Goal: Information Seeking & Learning: Learn about a topic

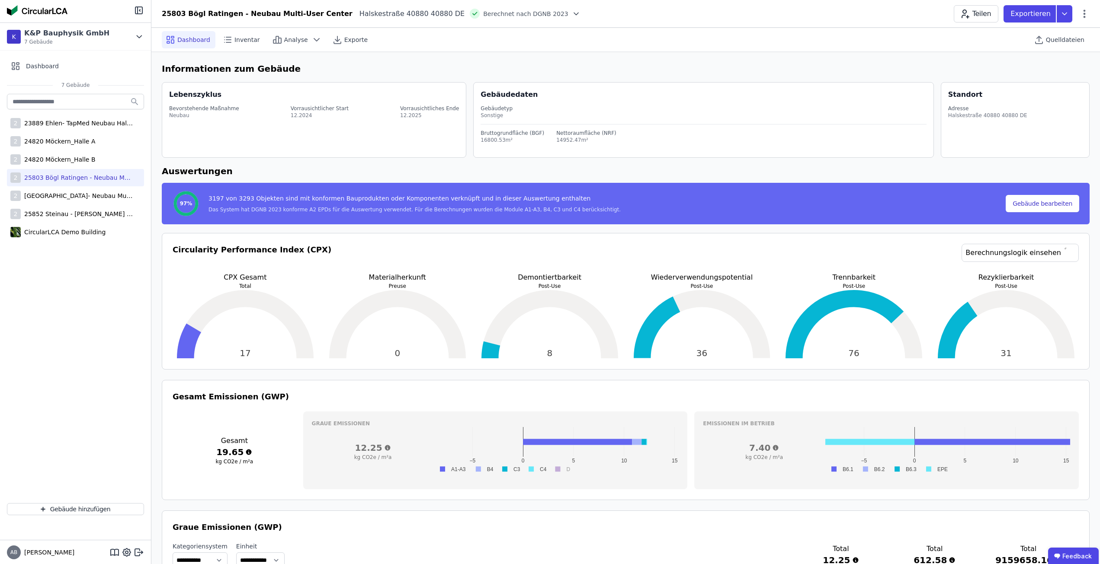
select select "*"
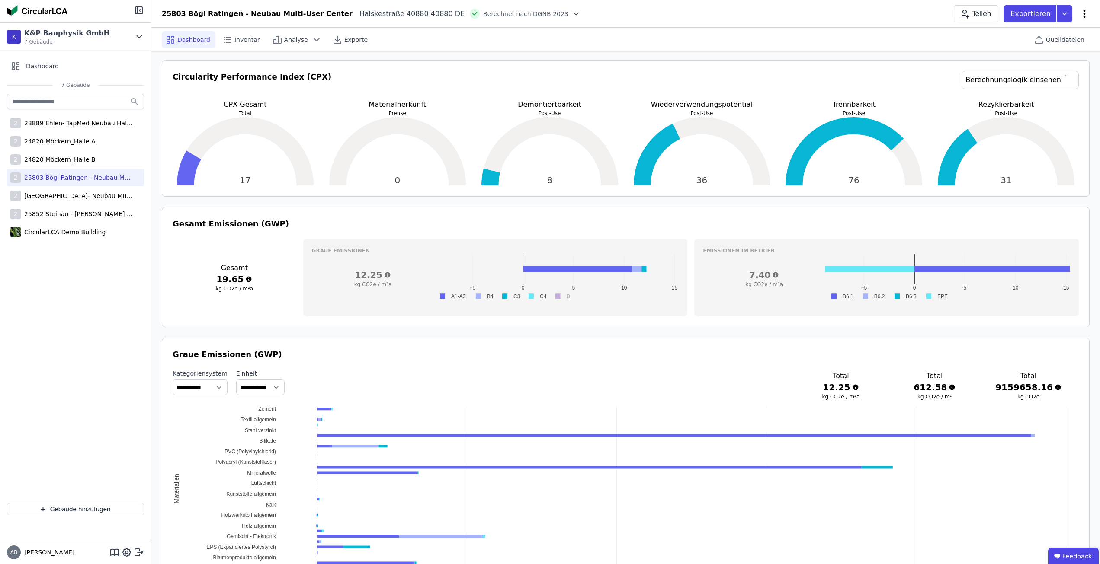
click at [1079, 16] on icon at bounding box center [1084, 14] width 10 height 10
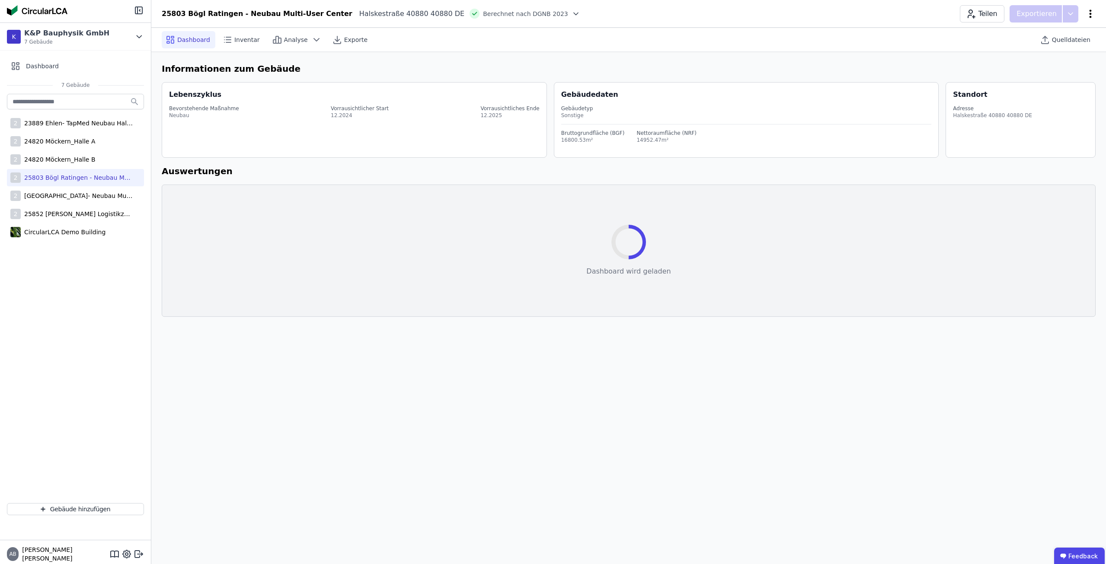
select select "*"
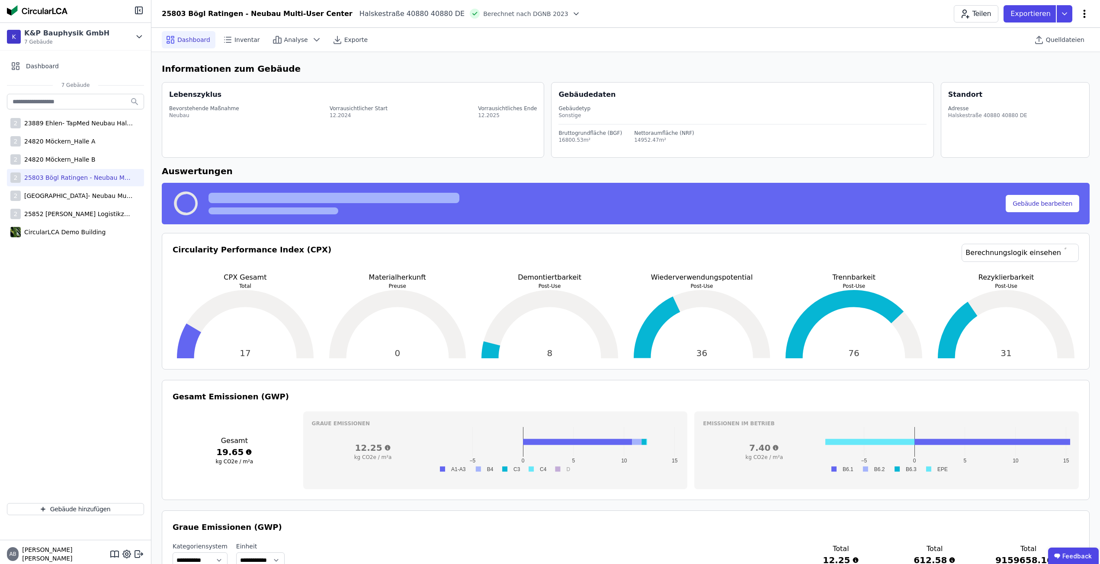
click at [1084, 10] on icon at bounding box center [1084, 14] width 2 height 8
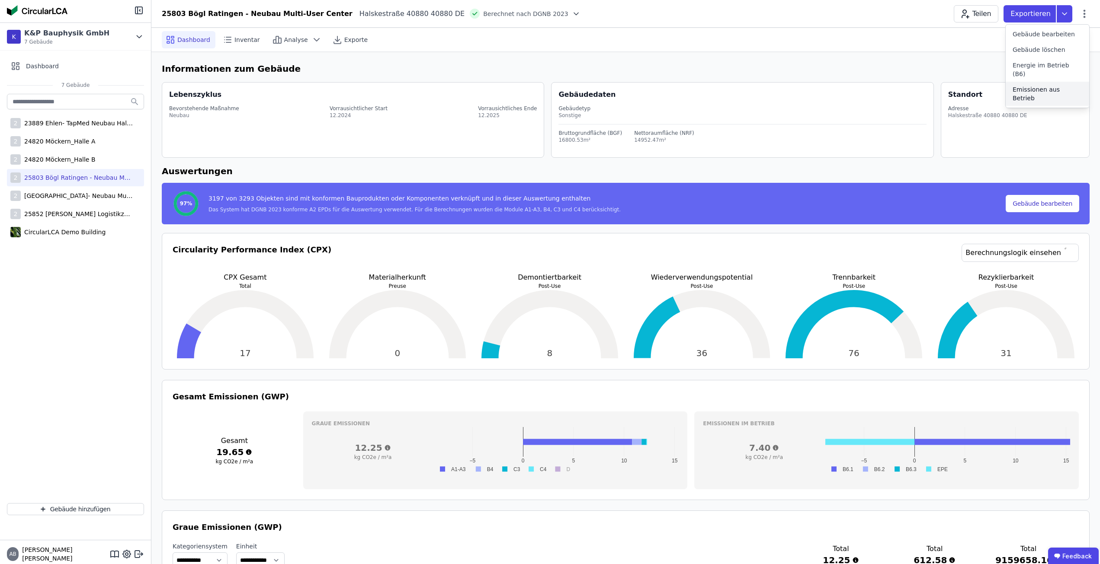
click at [1055, 85] on span "Emissionen aus Betrieb" at bounding box center [1047, 93] width 70 height 17
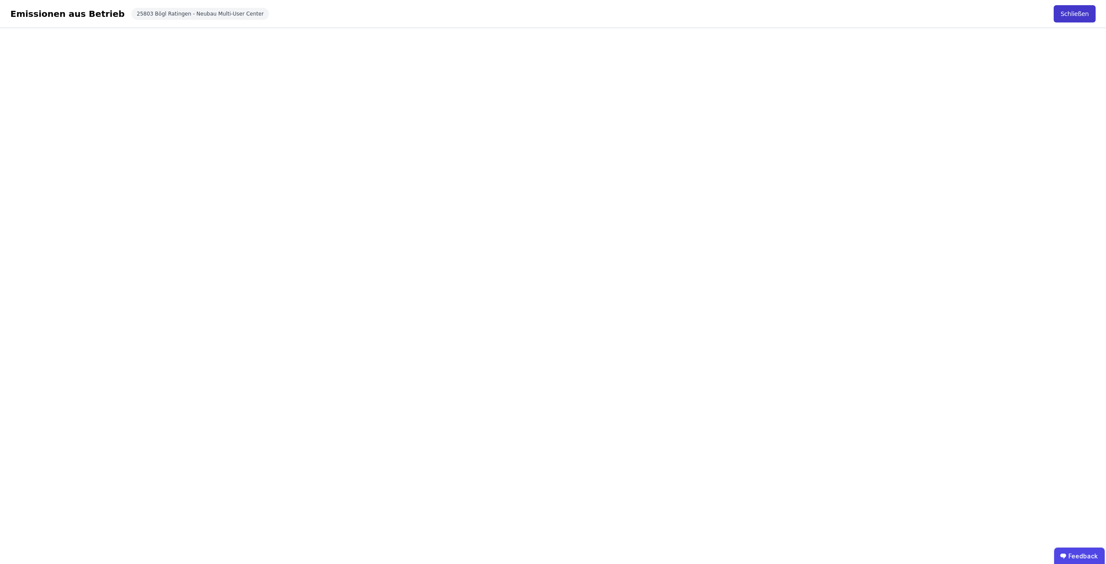
click at [1064, 15] on button "Schließen" at bounding box center [1075, 13] width 42 height 17
select select "*"
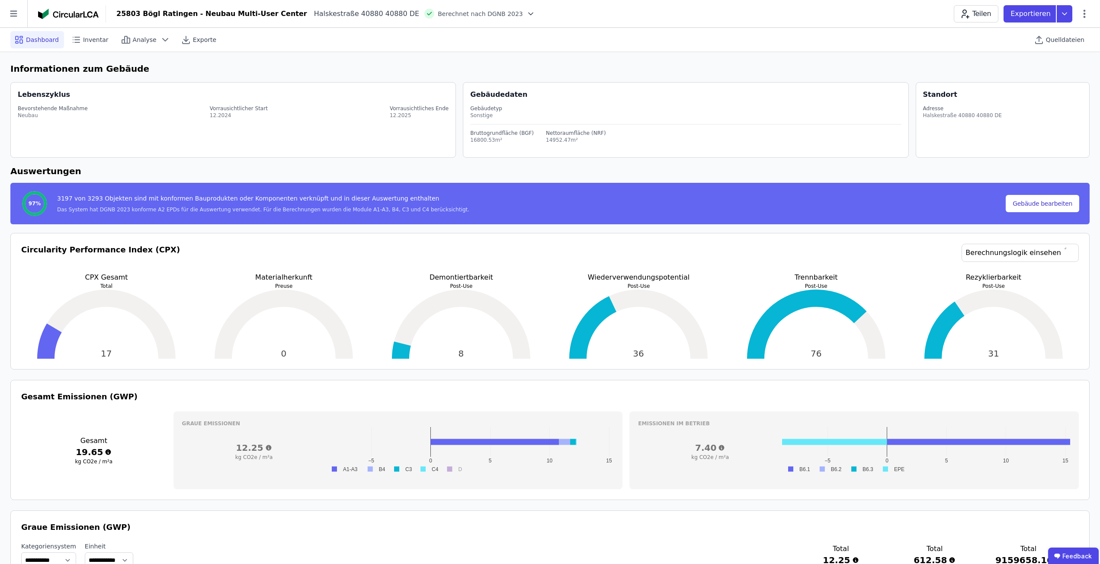
click at [1089, 15] on div "25803 Bögl Ratingen - Neubau Multi-User Center Halskestraße 40880 40880 DE Bere…" at bounding box center [603, 13] width 994 height 17
click at [1085, 17] on icon at bounding box center [1084, 14] width 2 height 8
click at [1068, 60] on div "Energie im Betrieb (B6)" at bounding box center [1046, 70] width 83 height 24
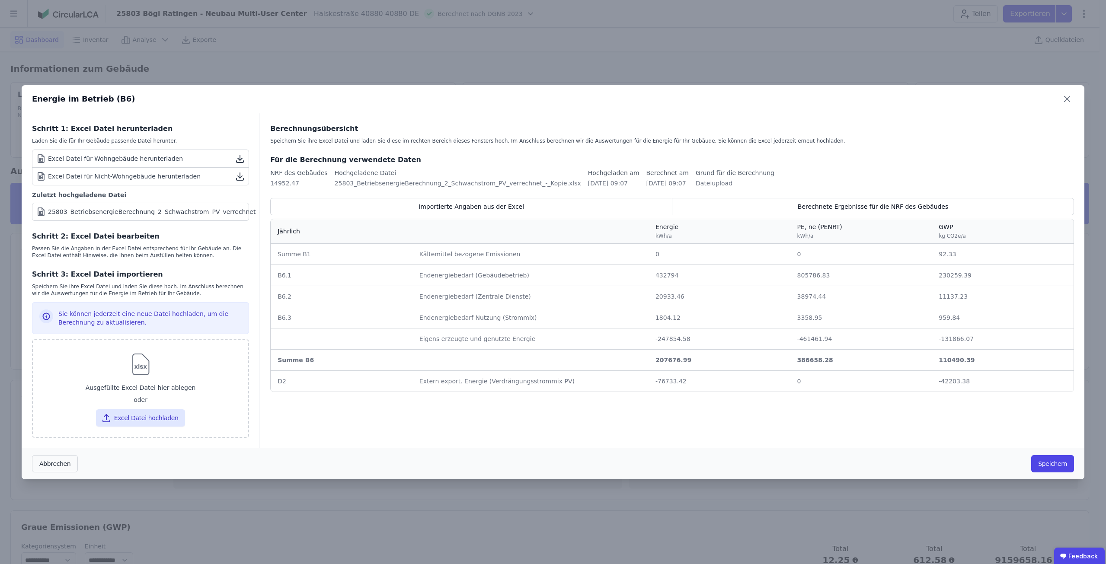
click at [141, 208] on div "25803_BetriebsenergieBerechnung_2_Schwachstrom_PV_verrechnet_-_Kopie.xlsx" at bounding box center [171, 212] width 246 height 9
click at [1062, 94] on icon at bounding box center [1067, 99] width 14 height 14
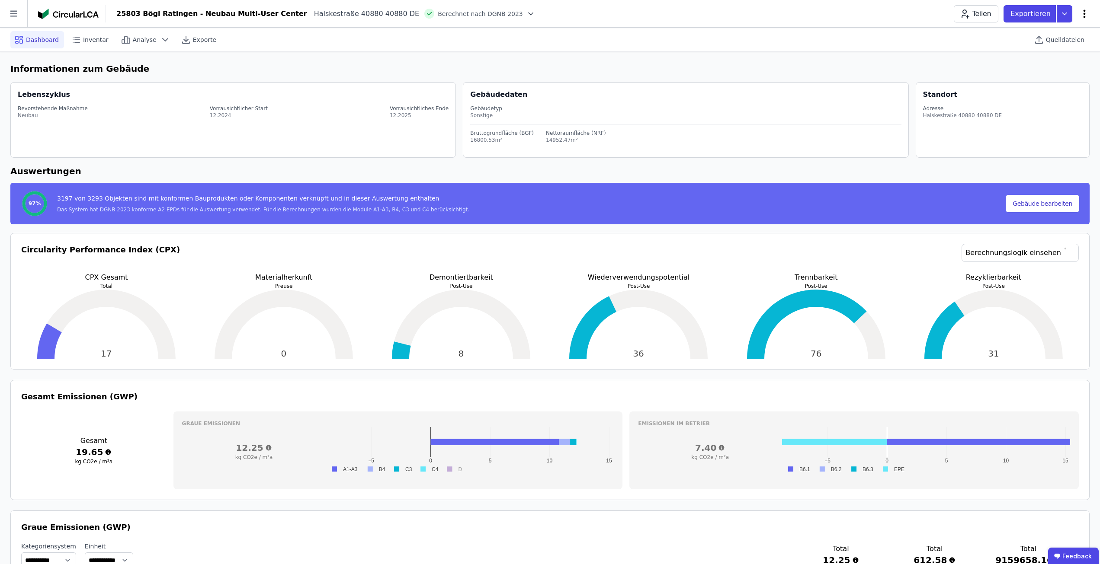
click at [1082, 14] on icon at bounding box center [1084, 14] width 10 height 10
click at [1043, 85] on div "Emissionen aus Betrieb" at bounding box center [1046, 94] width 83 height 24
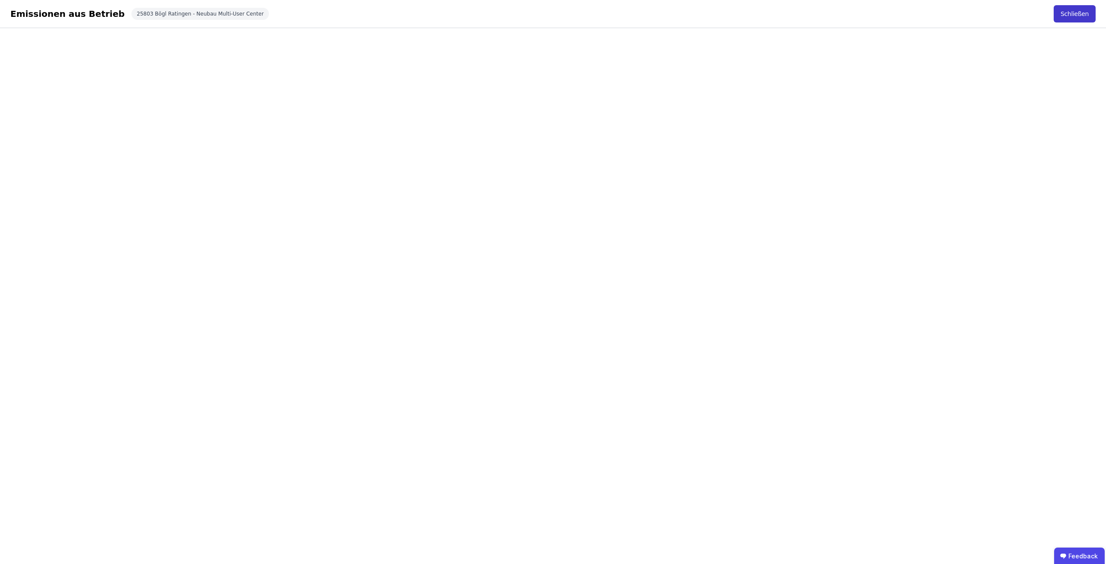
click at [1087, 13] on button "Schließen" at bounding box center [1075, 13] width 42 height 17
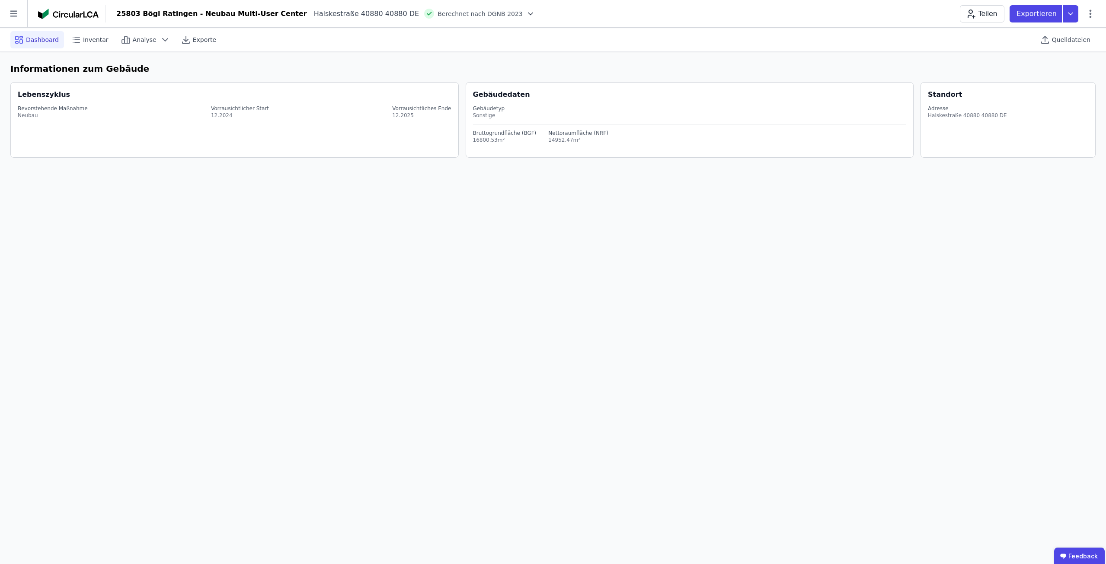
select select "*"
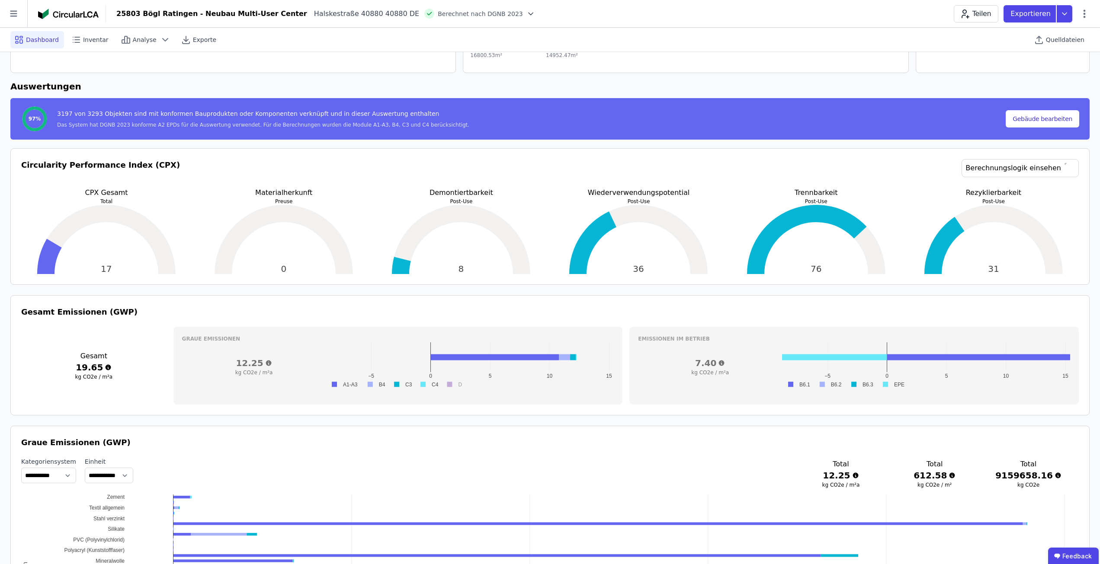
scroll to position [86, 0]
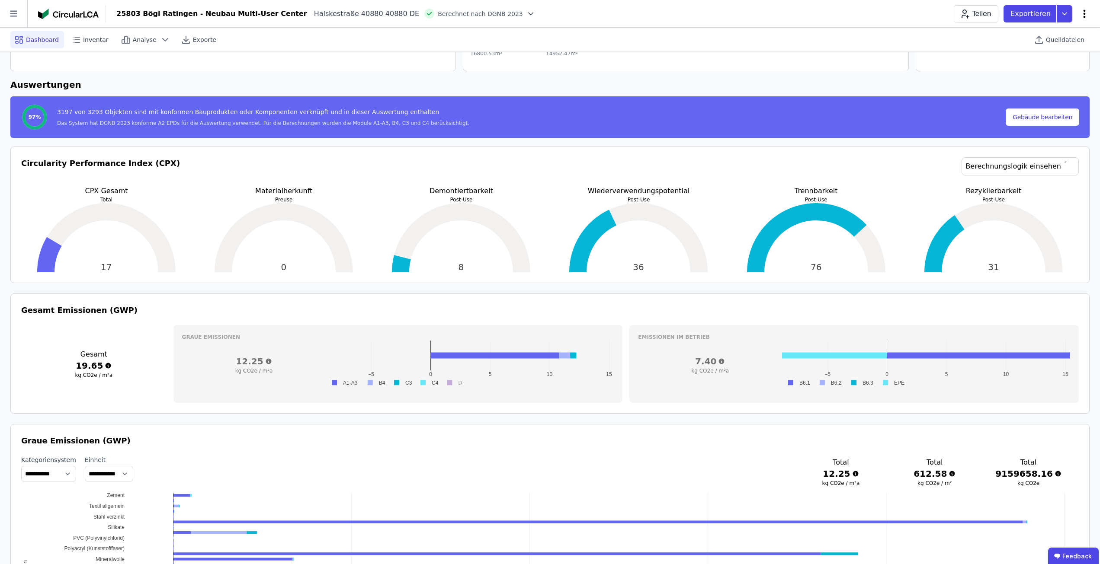
click at [1087, 16] on icon at bounding box center [1084, 14] width 10 height 10
click at [1061, 64] on span "Energie im Betrieb (B6)" at bounding box center [1047, 69] width 70 height 17
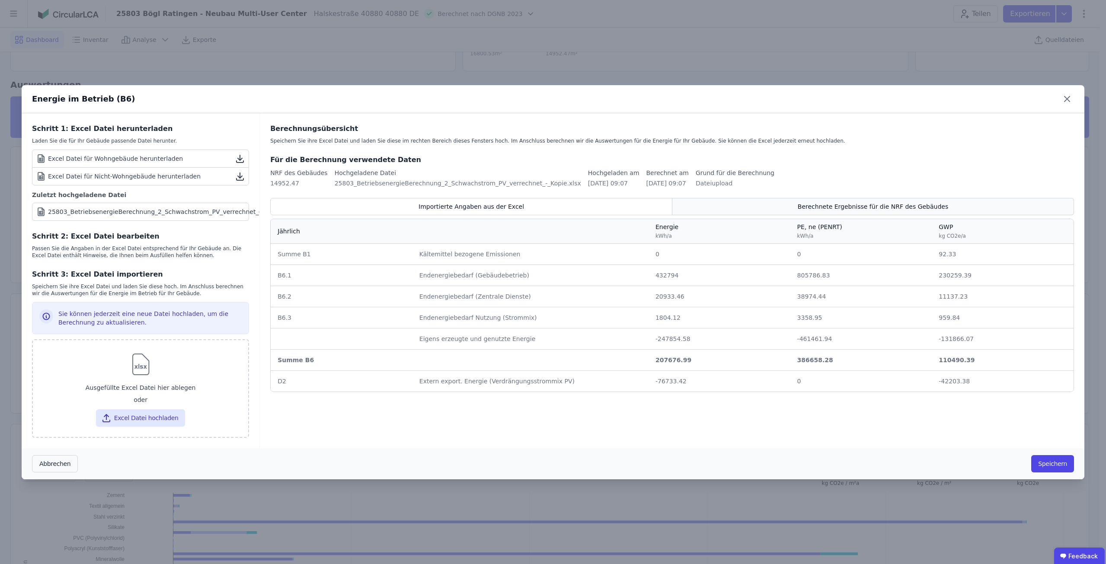
click at [894, 202] on span "Berechnete Ergebnisse für die NRF des Gebäudes" at bounding box center [873, 206] width 150 height 9
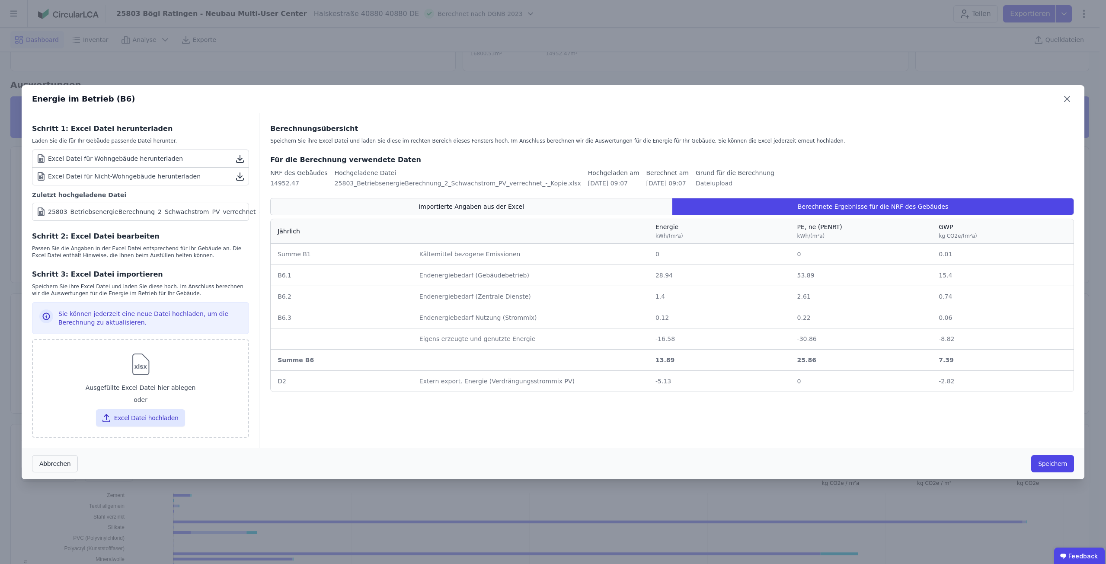
click at [617, 201] on div "Importierte Angaben aus der Excel" at bounding box center [471, 206] width 402 height 17
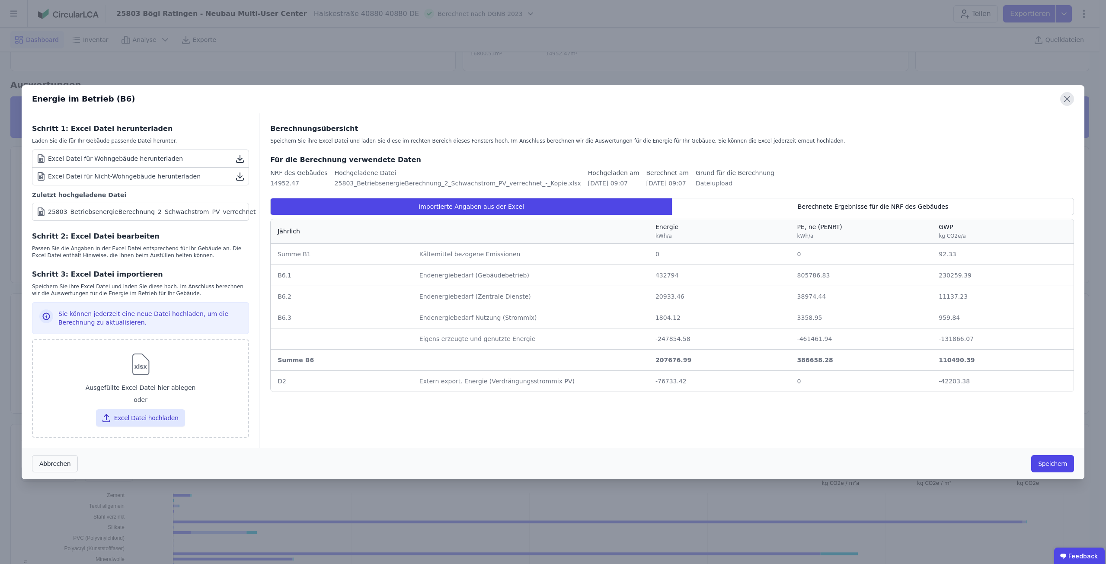
click at [1068, 96] on icon at bounding box center [1066, 98] width 5 height 5
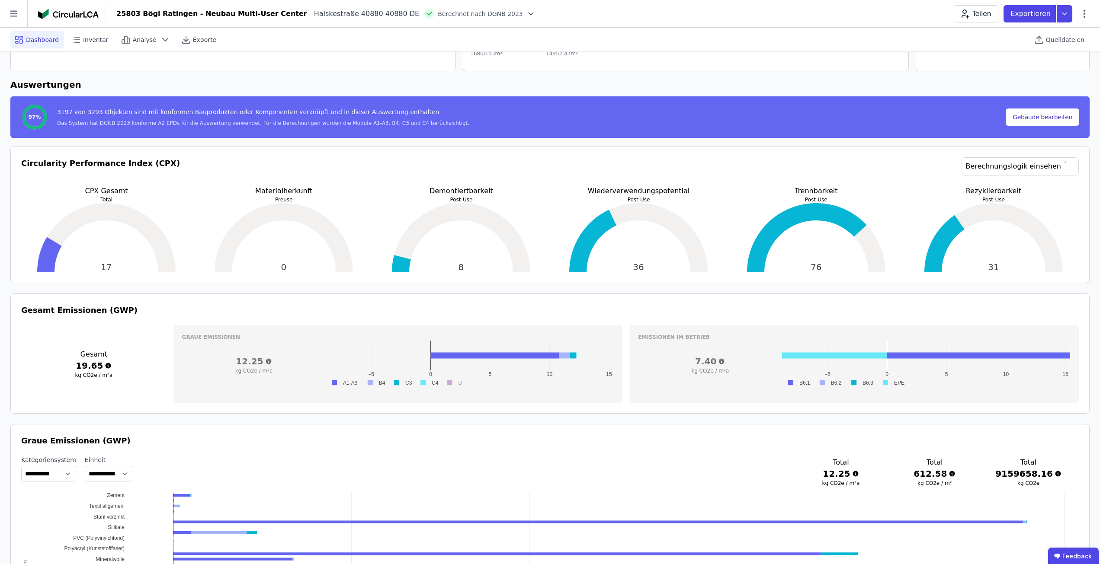
click at [1084, 21] on div "Teilen Exportieren" at bounding box center [1021, 13] width 136 height 17
click at [1084, 20] on div "Teilen Exportieren" at bounding box center [1021, 13] width 136 height 17
click at [1083, 13] on icon at bounding box center [1084, 14] width 10 height 10
click at [1048, 85] on div "Emissionen aus Betrieb" at bounding box center [1046, 94] width 83 height 24
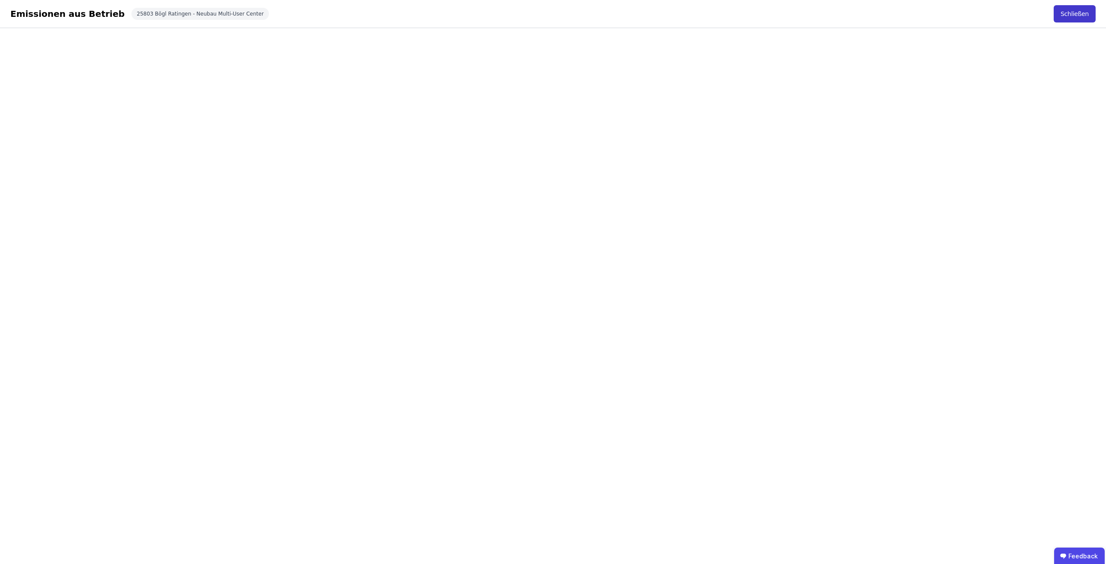
click at [1080, 16] on button "Schließen" at bounding box center [1075, 13] width 42 height 17
select select "*"
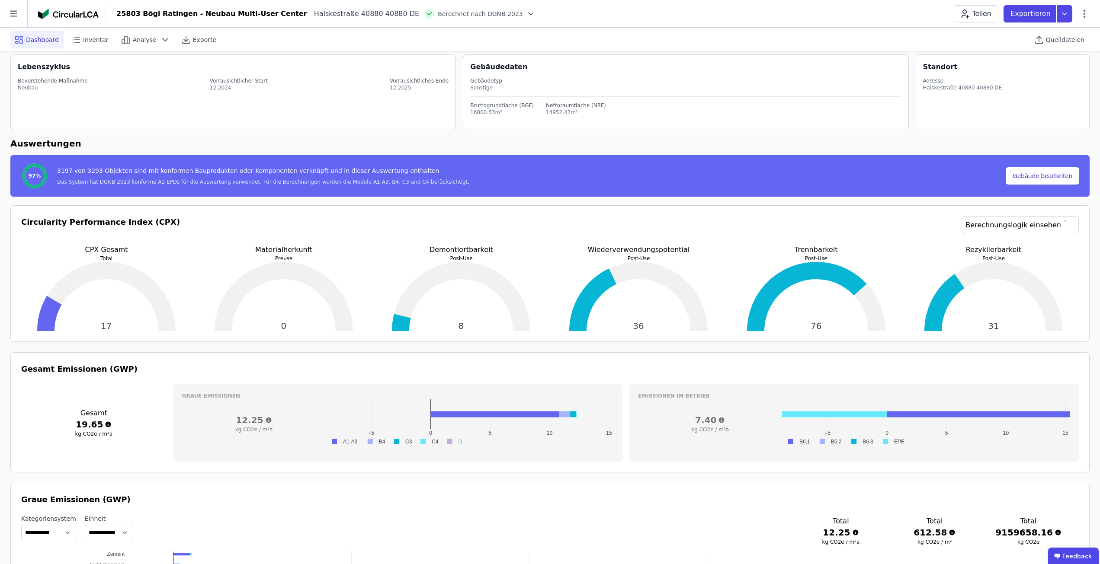
scroll to position [43, 0]
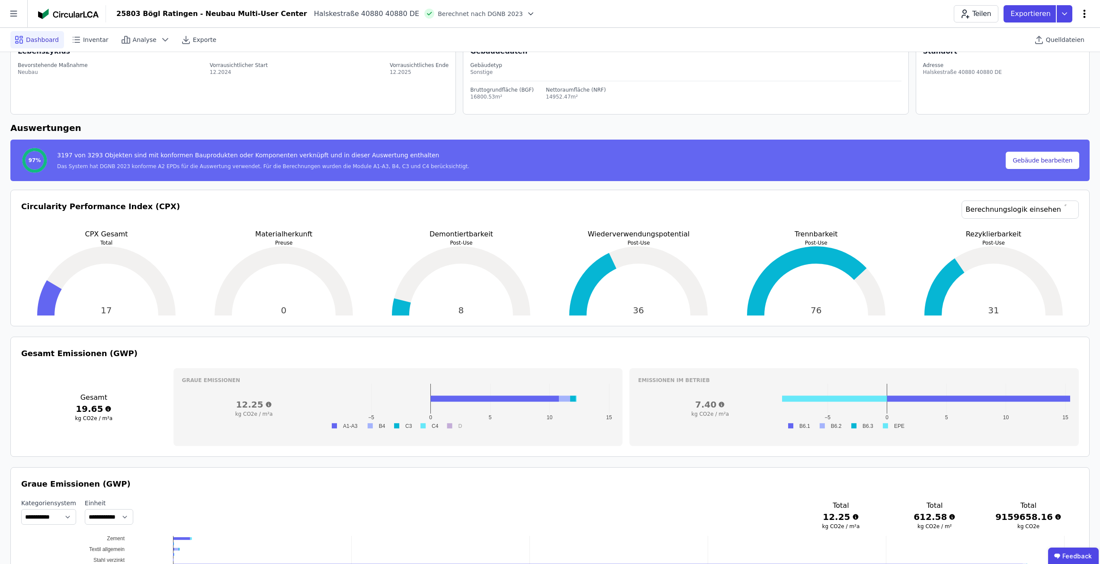
click at [1081, 17] on icon at bounding box center [1084, 14] width 10 height 10
click at [1061, 62] on span "Energie im Betrieb (B6)" at bounding box center [1047, 69] width 70 height 17
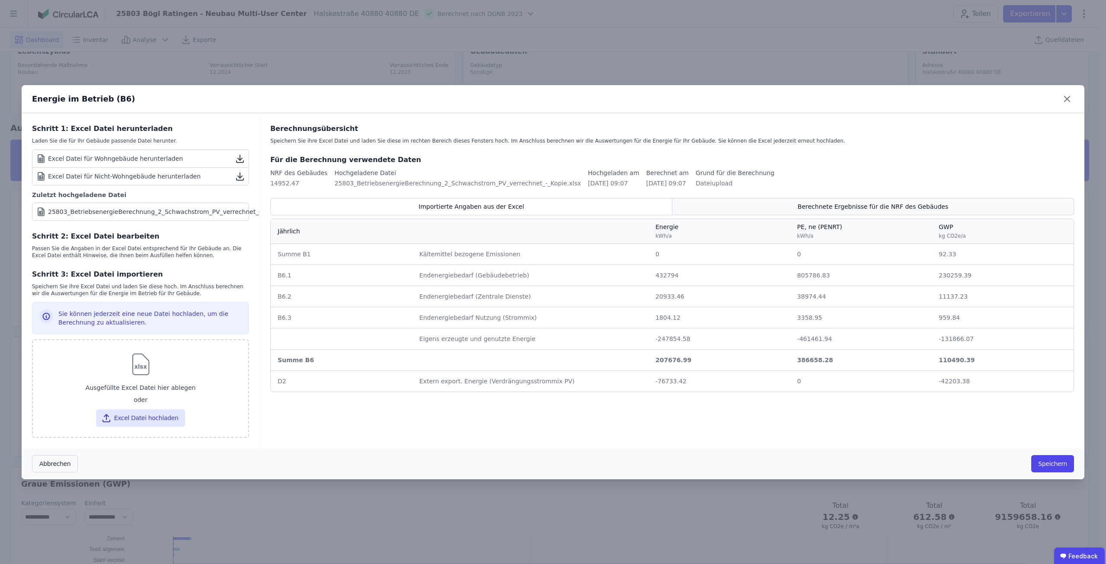
click at [927, 198] on div "Berechnete Ergebnisse für die NRF des Gebäudes" at bounding box center [873, 206] width 402 height 17
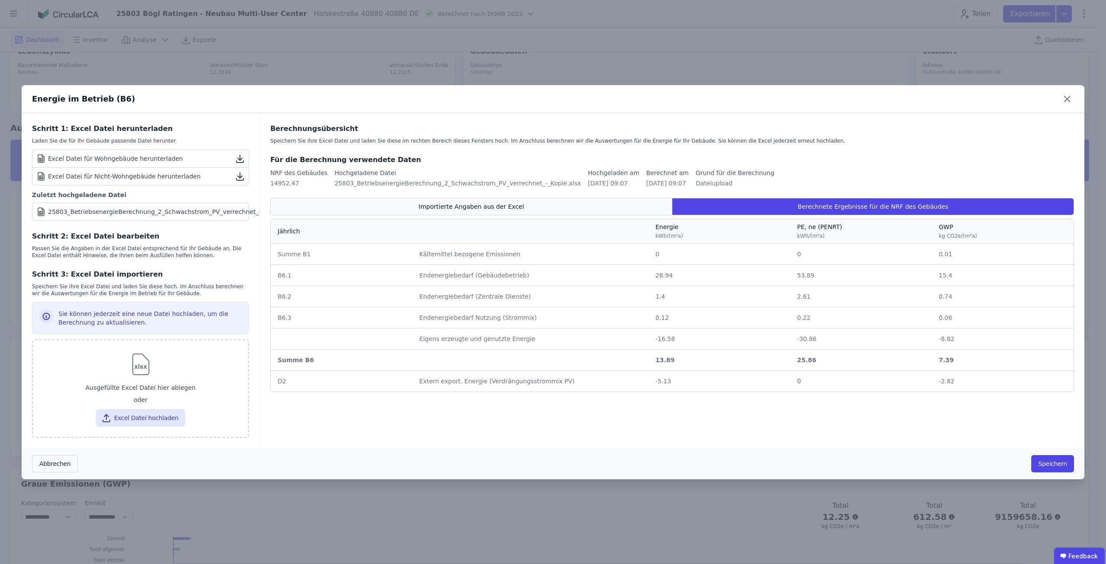
click at [565, 201] on div "Importierte Angaben aus der Excel" at bounding box center [471, 206] width 402 height 17
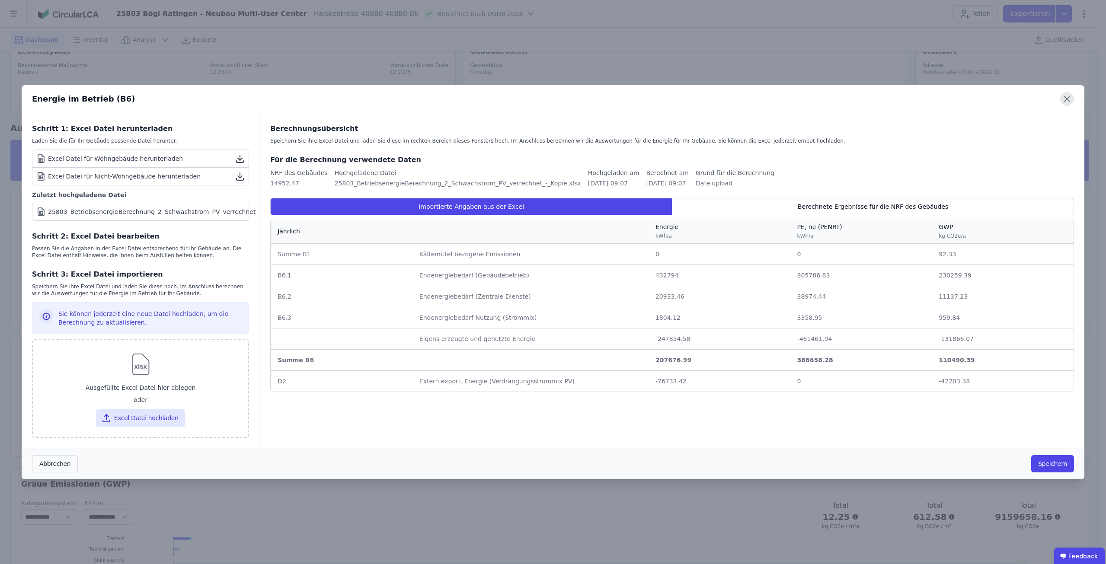
click at [1071, 101] on icon at bounding box center [1067, 99] width 14 height 14
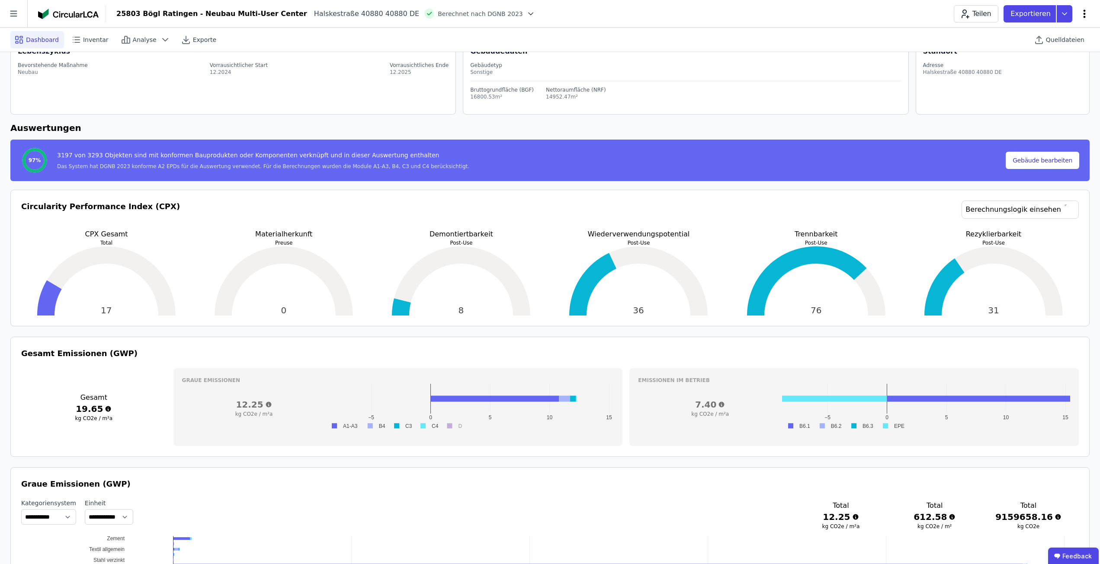
click at [1083, 13] on icon at bounding box center [1084, 14] width 10 height 10
click at [1058, 85] on span "Emissionen aus Betrieb" at bounding box center [1047, 93] width 70 height 17
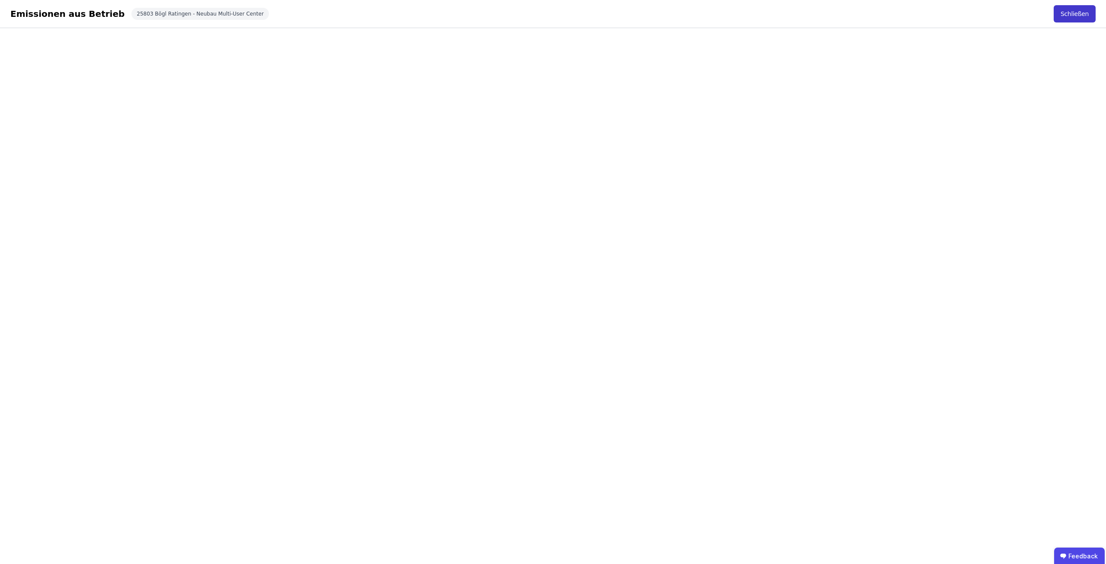
click at [1085, 18] on button "Schließen" at bounding box center [1075, 13] width 42 height 17
select select "*"
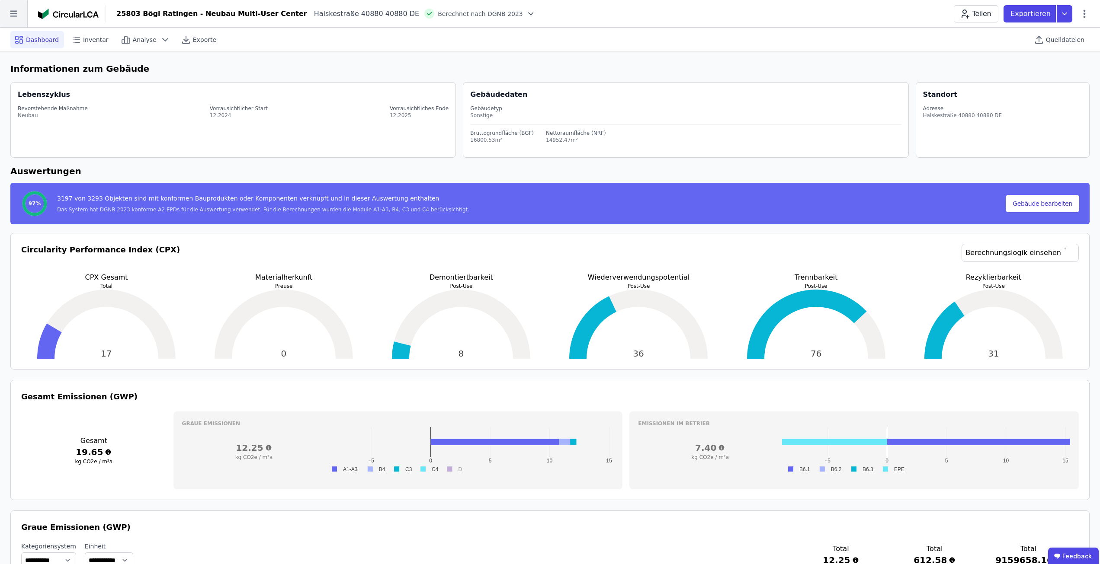
click at [13, 20] on icon at bounding box center [13, 13] width 27 height 27
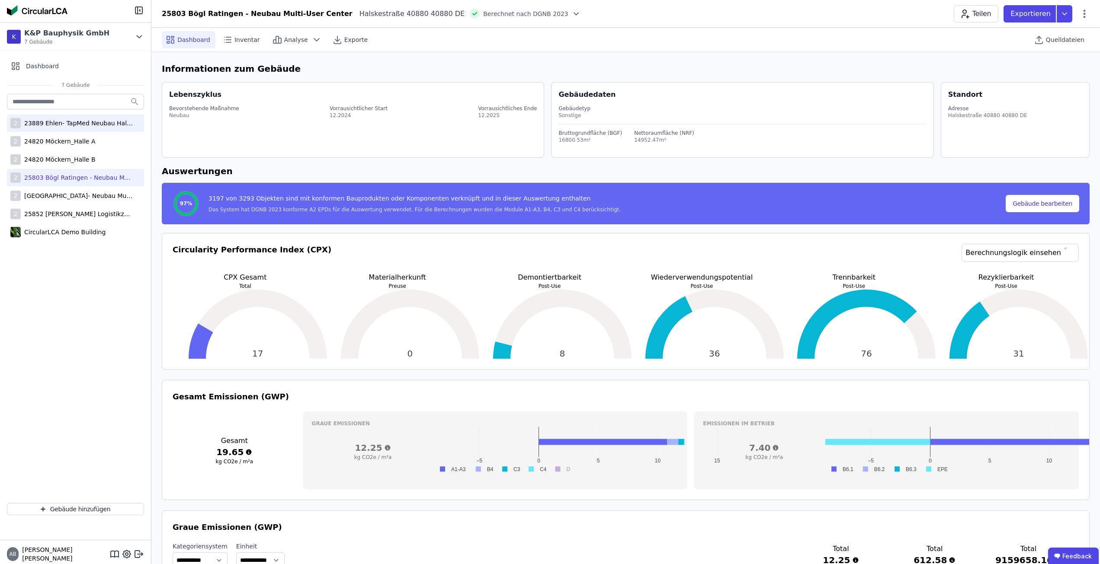
click at [52, 128] on div "2 23889 Ehlen- TapMed Neubau Halle 2" at bounding box center [75, 123] width 137 height 17
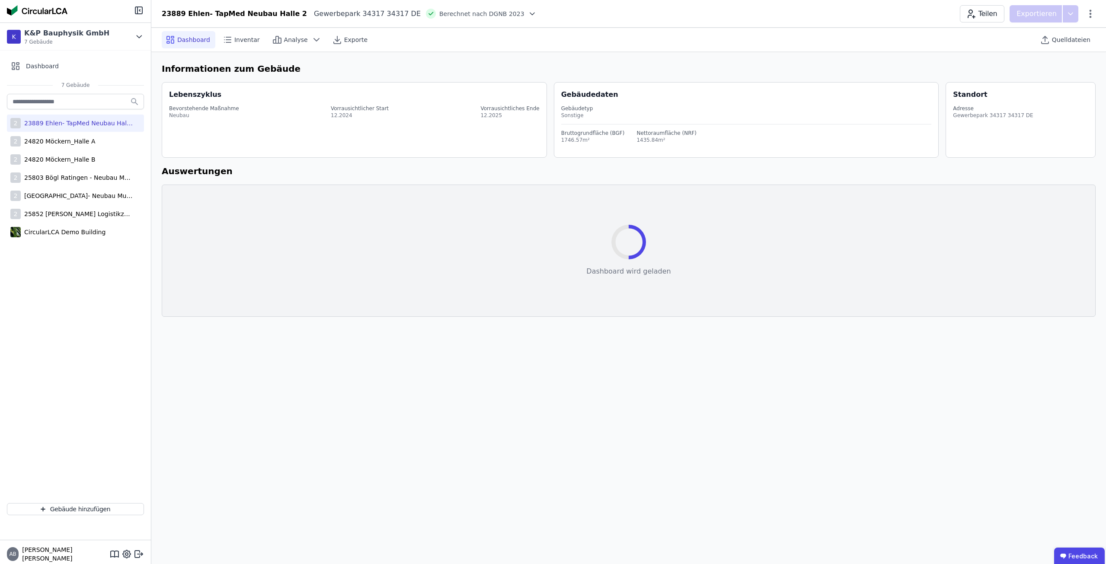
select select "*"
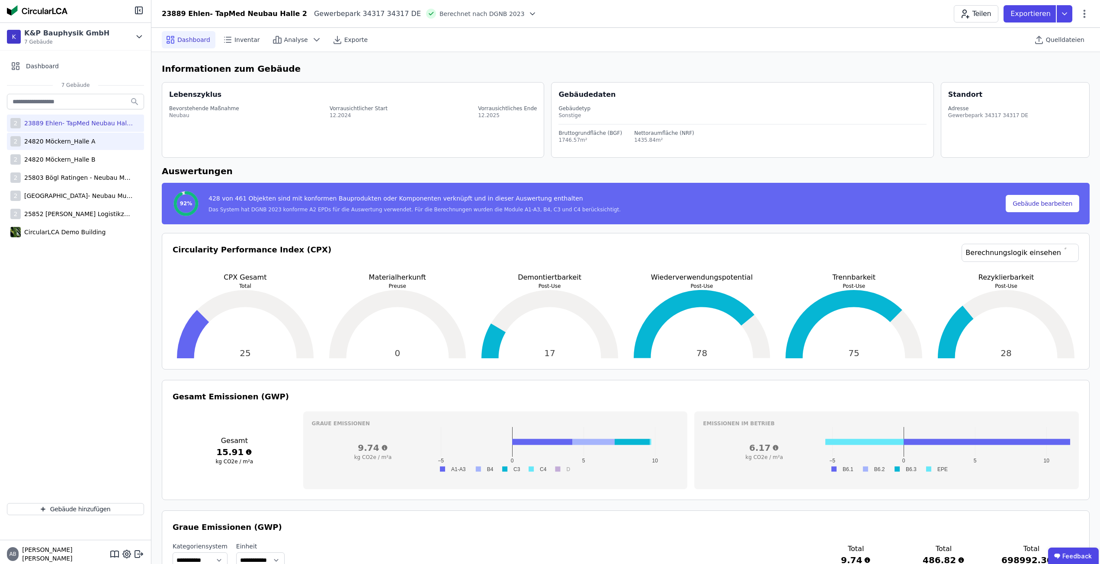
click at [53, 138] on div "24820 Möckern_Halle A" at bounding box center [58, 141] width 74 height 9
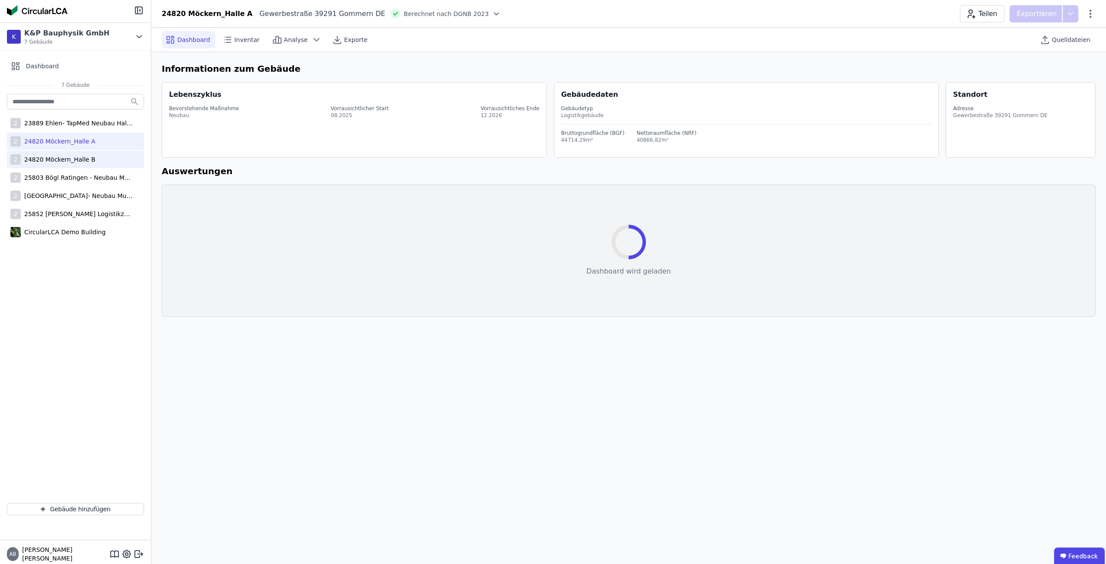
select select "*"
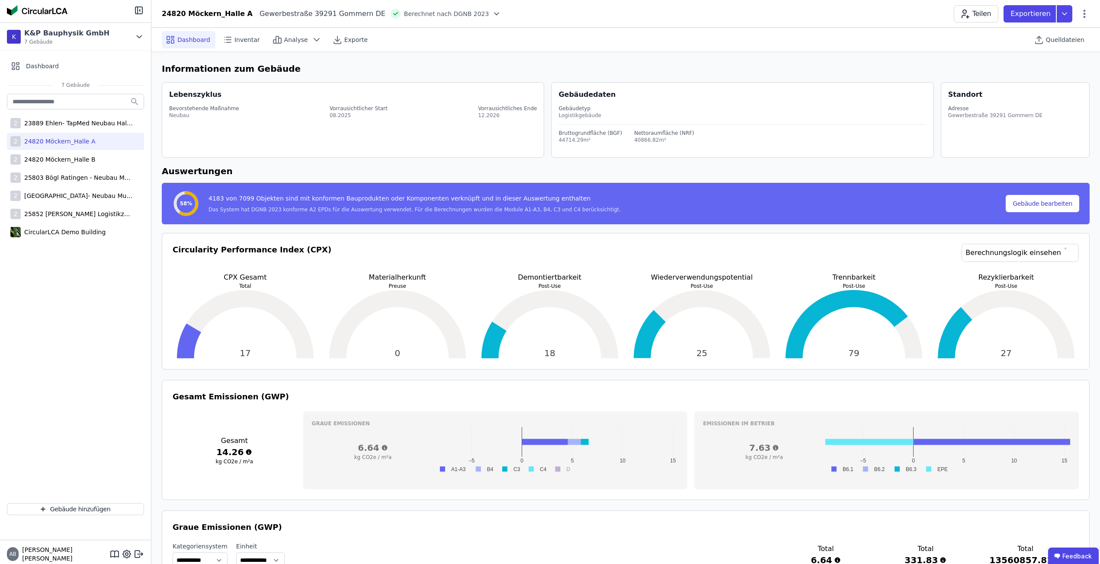
click at [1082, 20] on div "Teilen Exportieren" at bounding box center [1021, 13] width 136 height 17
click at [1083, 19] on icon at bounding box center [1084, 14] width 10 height 10
click at [1054, 64] on span "Energie im Betrieb (B6)" at bounding box center [1047, 69] width 70 height 17
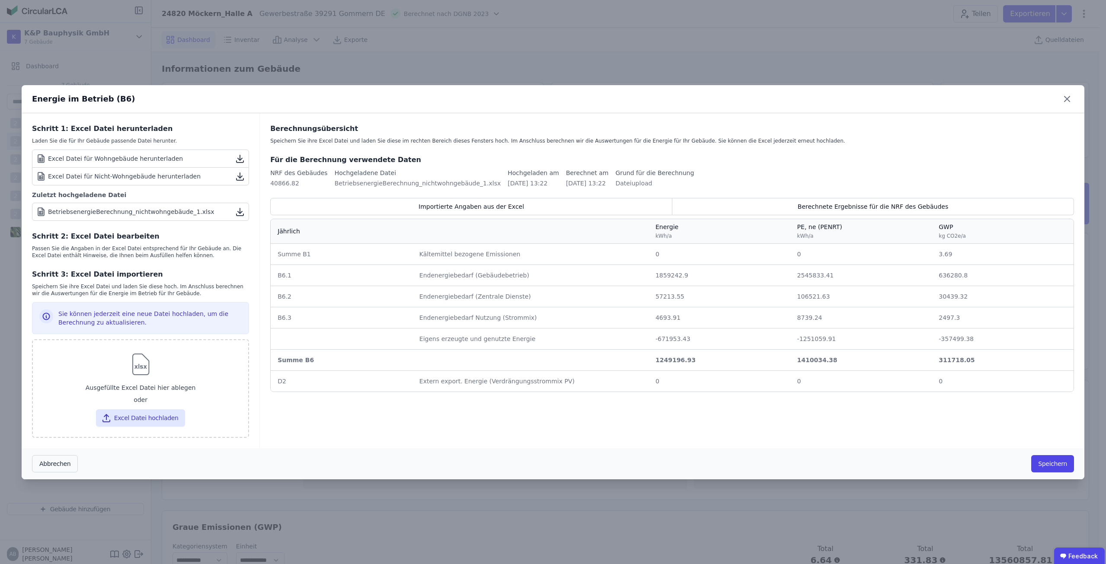
click at [119, 209] on div "BetriebsenergieBerechnung_nichtwohngebäude_1.xlsx" at bounding box center [131, 212] width 166 height 9
click at [1068, 103] on icon at bounding box center [1067, 99] width 14 height 14
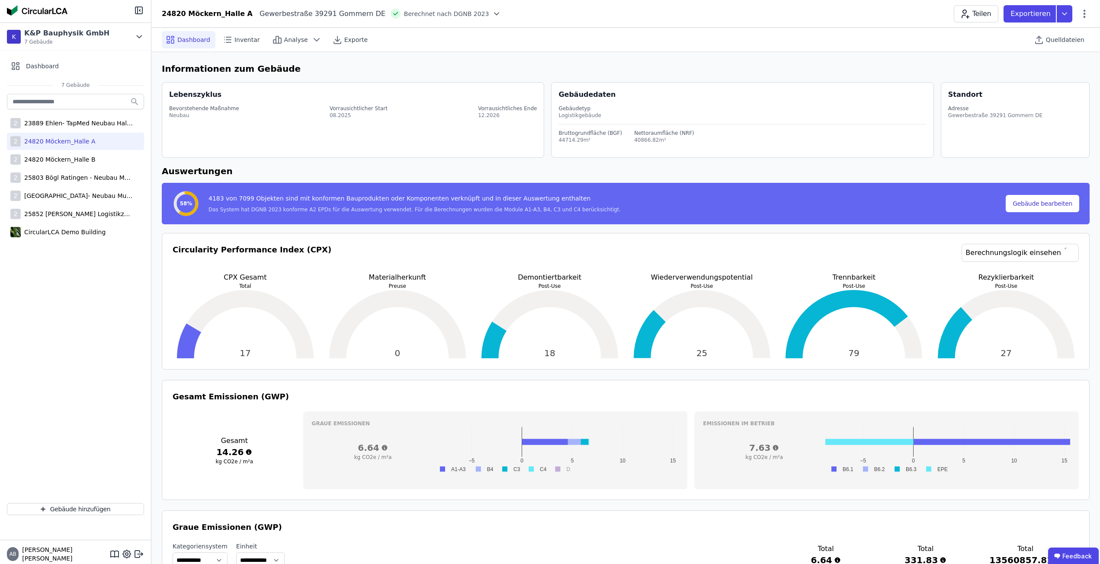
click at [1084, 20] on div "Teilen Exportieren" at bounding box center [1021, 13] width 136 height 17
click at [1084, 16] on icon at bounding box center [1084, 14] width 10 height 10
click at [1060, 87] on div "Emissionen aus Betrieb" at bounding box center [1046, 94] width 83 height 24
